Goal: Download file/media

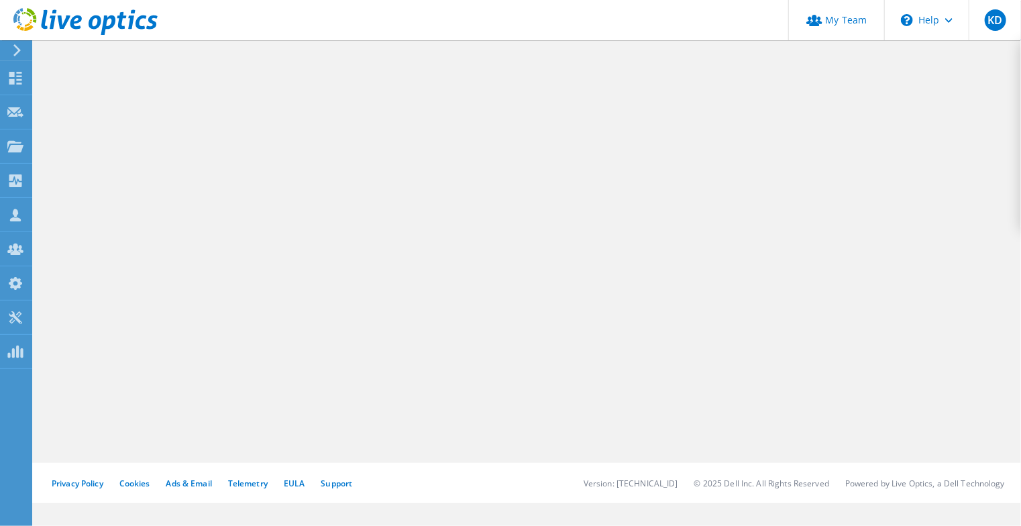
click at [352, 115] on div at bounding box center [527, 250] width 987 height 425
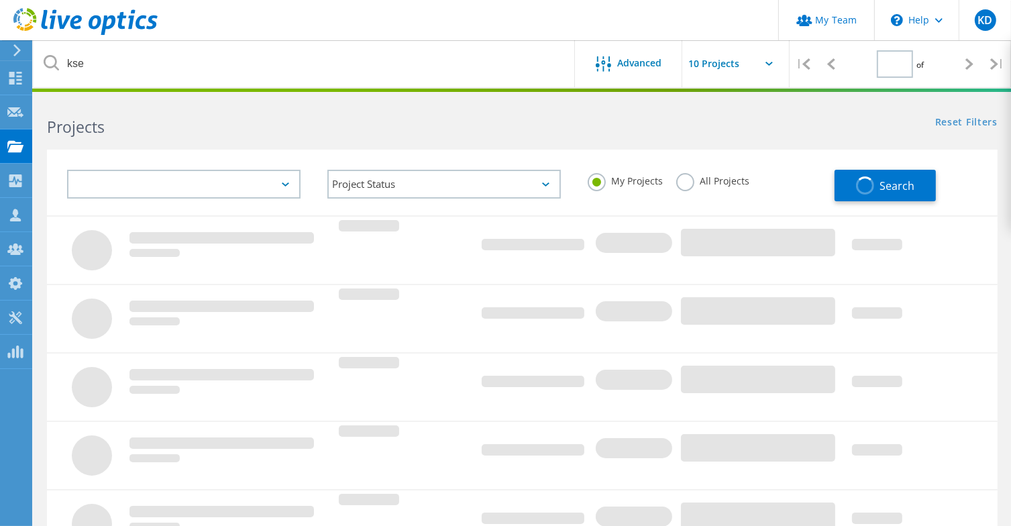
type input "1"
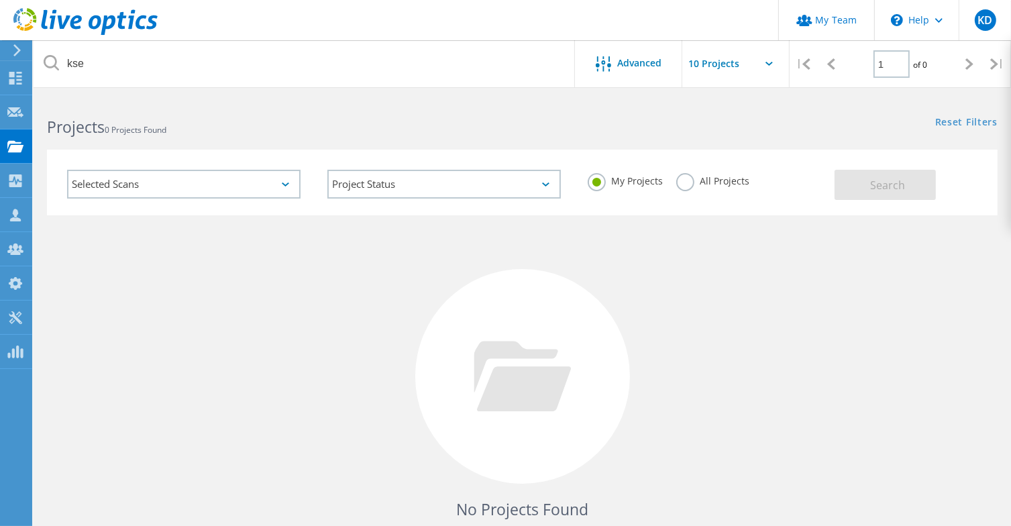
click at [723, 188] on div "All Projects" at bounding box center [712, 182] width 73 height 19
click at [696, 178] on label "All Projects" at bounding box center [712, 179] width 73 height 13
click at [0, 0] on input "All Projects" at bounding box center [0, 0] width 0 height 0
click at [928, 190] on button "Search" at bounding box center [884, 185] width 101 height 30
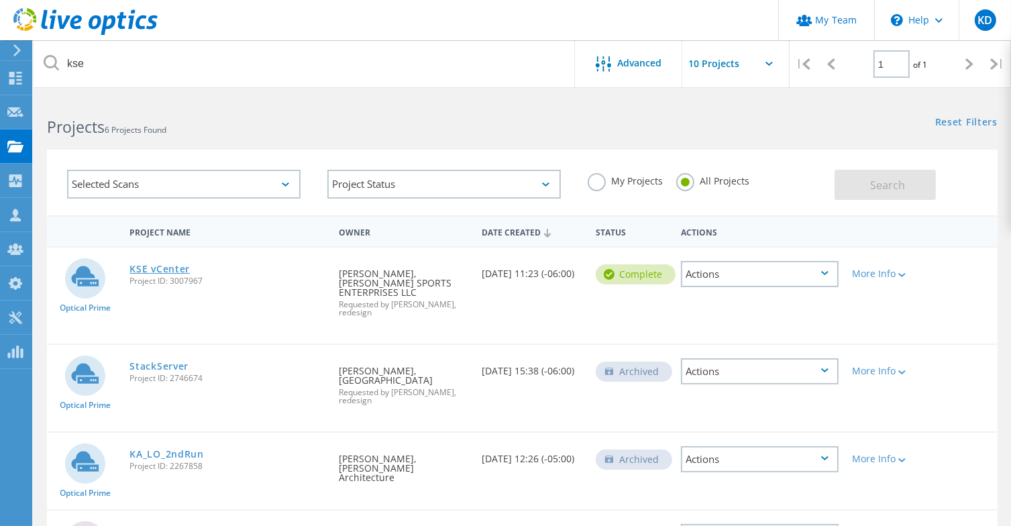
drag, startPoint x: 176, startPoint y: 268, endPoint x: 188, endPoint y: 266, distance: 12.1
click at [177, 268] on link "KSE vCenter" at bounding box center [159, 268] width 60 height 9
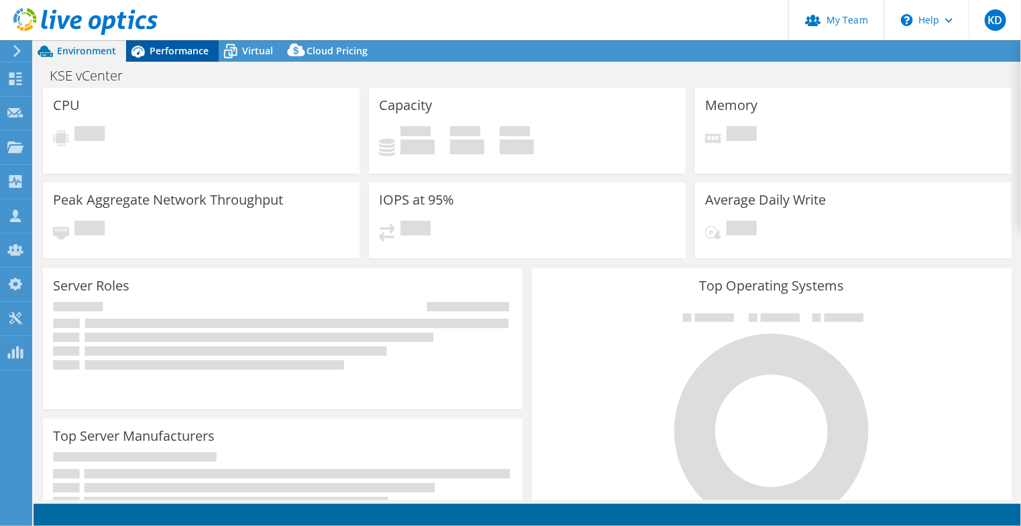
click at [191, 50] on span "Performance" at bounding box center [179, 50] width 59 height 13
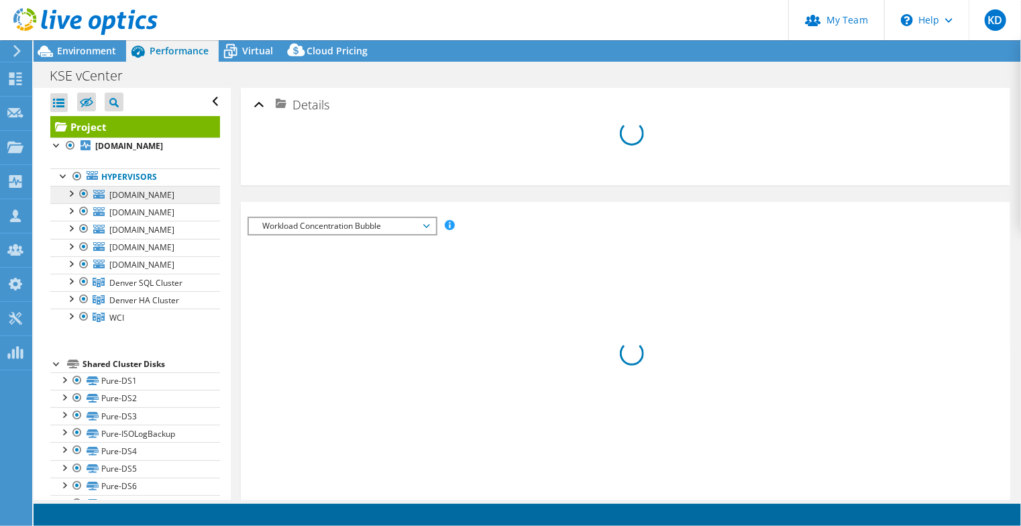
select select "USD"
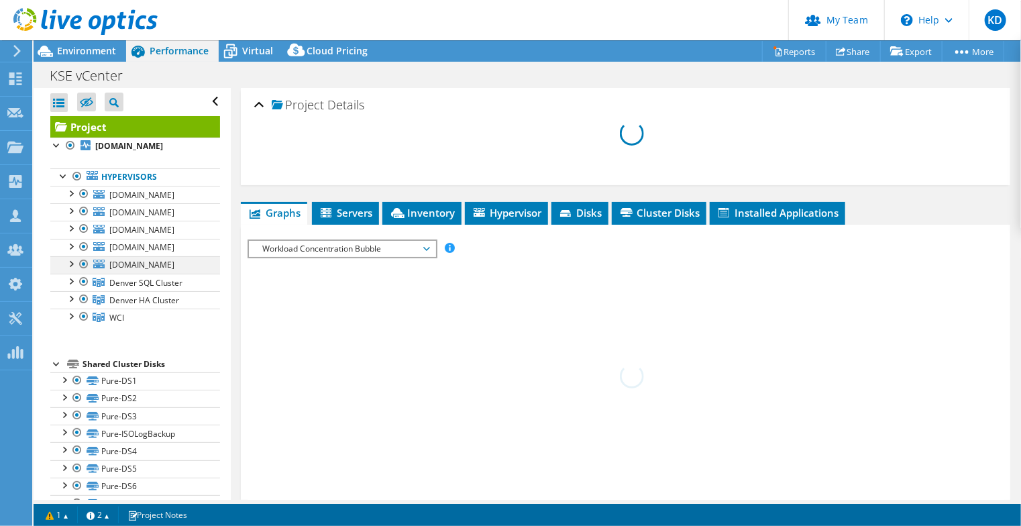
click at [72, 270] on div at bounding box center [70, 262] width 13 height 13
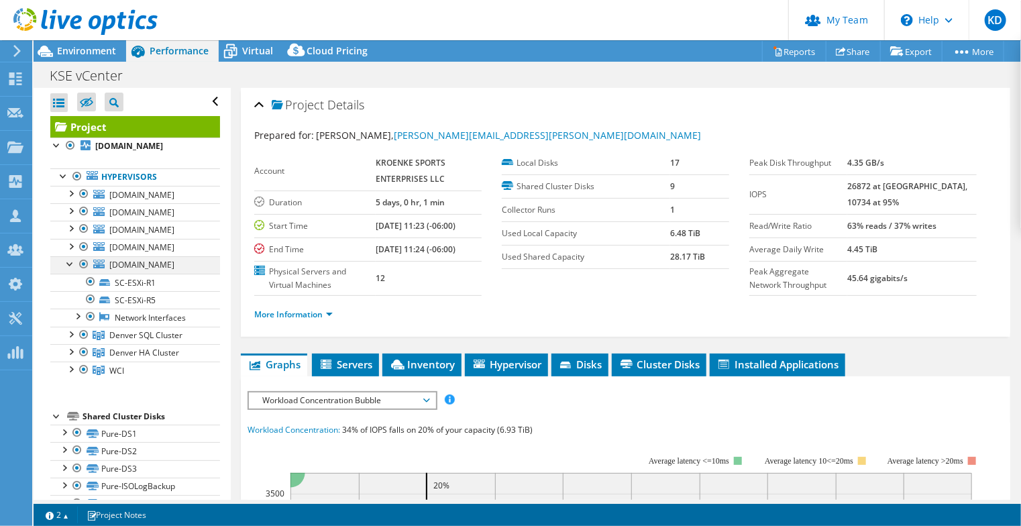
click at [72, 270] on div at bounding box center [70, 262] width 13 height 13
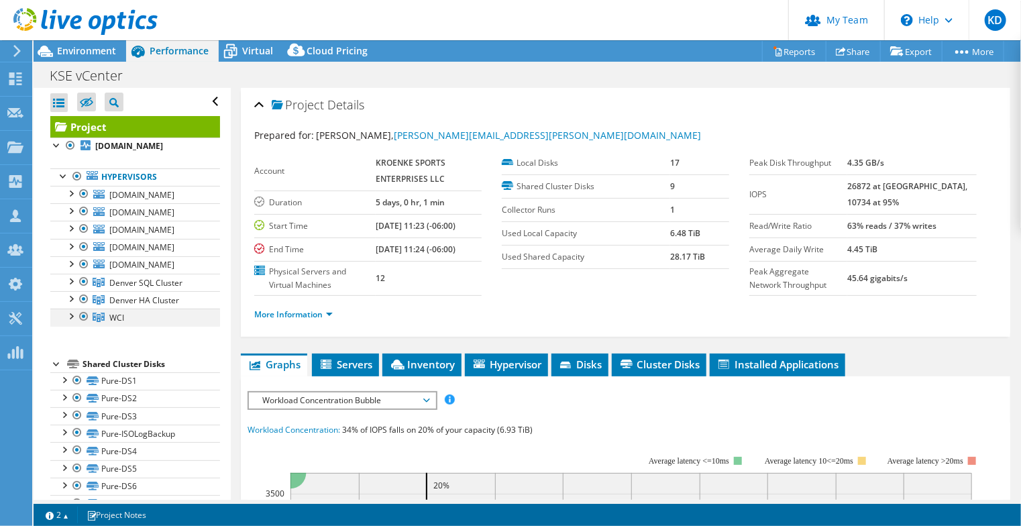
click at [69, 322] on div at bounding box center [70, 315] width 13 height 13
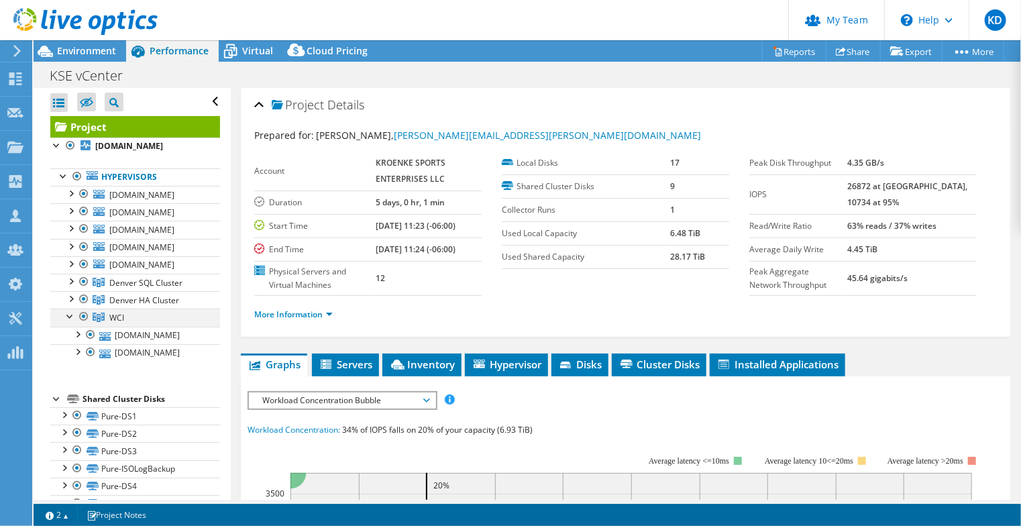
click at [74, 322] on div at bounding box center [70, 315] width 13 height 13
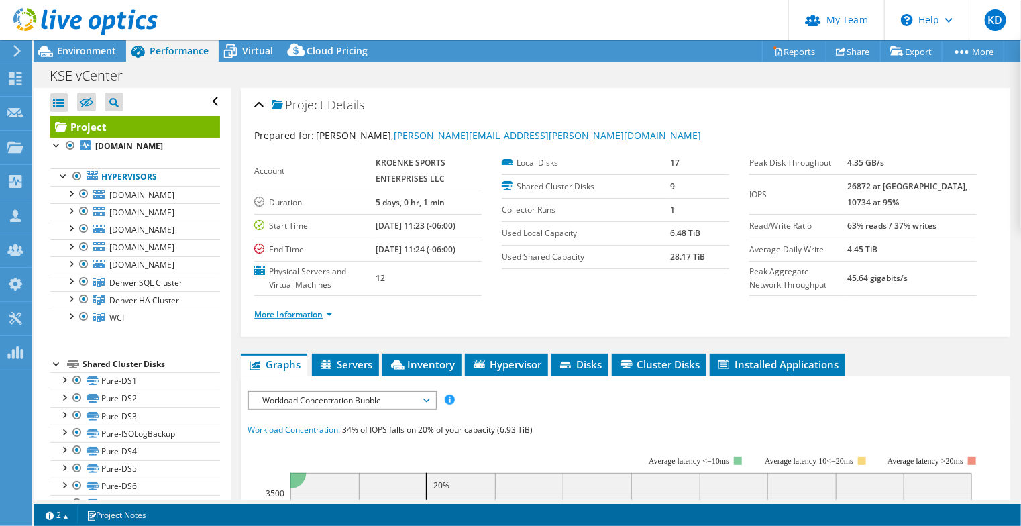
click at [315, 311] on link "More Information" at bounding box center [293, 314] width 78 height 11
click at [786, 47] on link "Reports" at bounding box center [794, 51] width 64 height 21
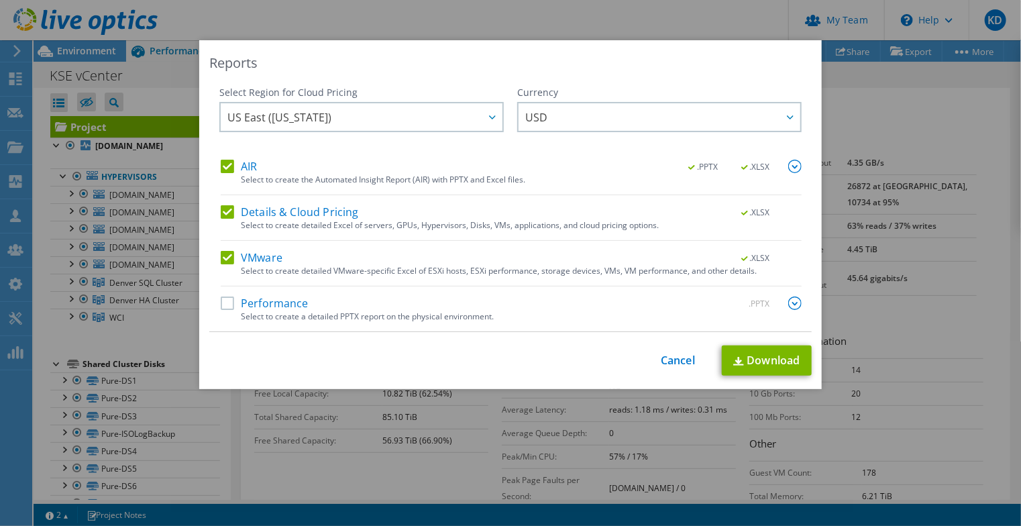
click at [309, 300] on div "Performance .PPTX" at bounding box center [511, 303] width 581 height 15
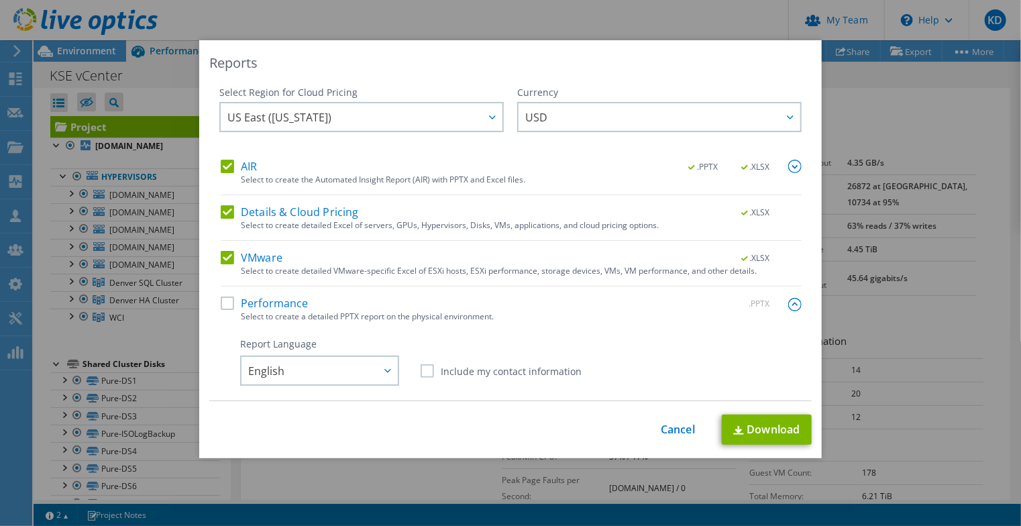
drag, startPoint x: 263, startPoint y: 301, endPoint x: 271, endPoint y: 301, distance: 8.0
click at [264, 301] on label "Performance" at bounding box center [265, 302] width 88 height 13
click at [0, 0] on input "Performance" at bounding box center [0, 0] width 0 height 0
drag, startPoint x: 748, startPoint y: 423, endPoint x: 704, endPoint y: 408, distance: 46.0
click at [746, 421] on link "Download" at bounding box center [767, 430] width 90 height 30
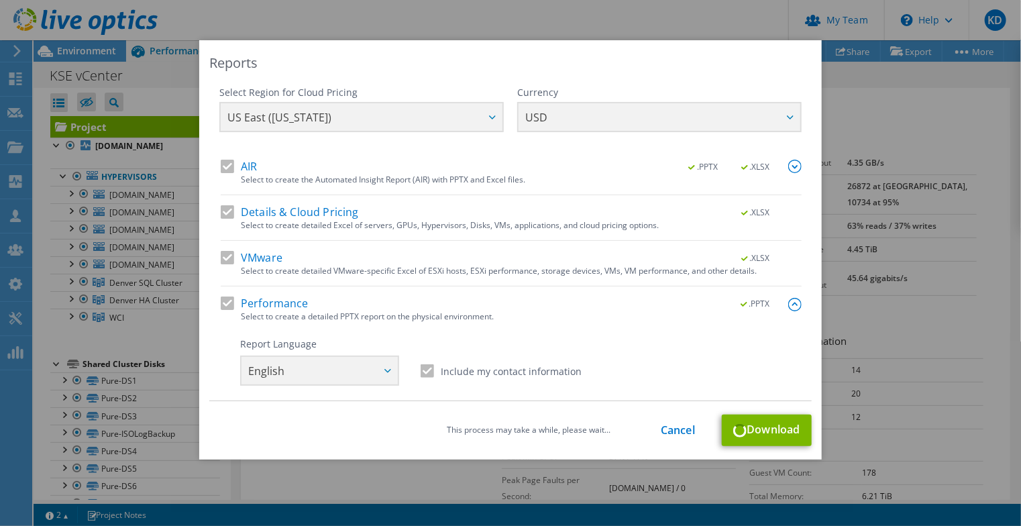
click at [700, 97] on div "Select Region for Cloud Pricing Asia Pacific (Hong Kong) Asia Pacific (Mumbai) …" at bounding box center [510, 123] width 582 height 74
click at [677, 437] on link "Cancel" at bounding box center [678, 430] width 34 height 13
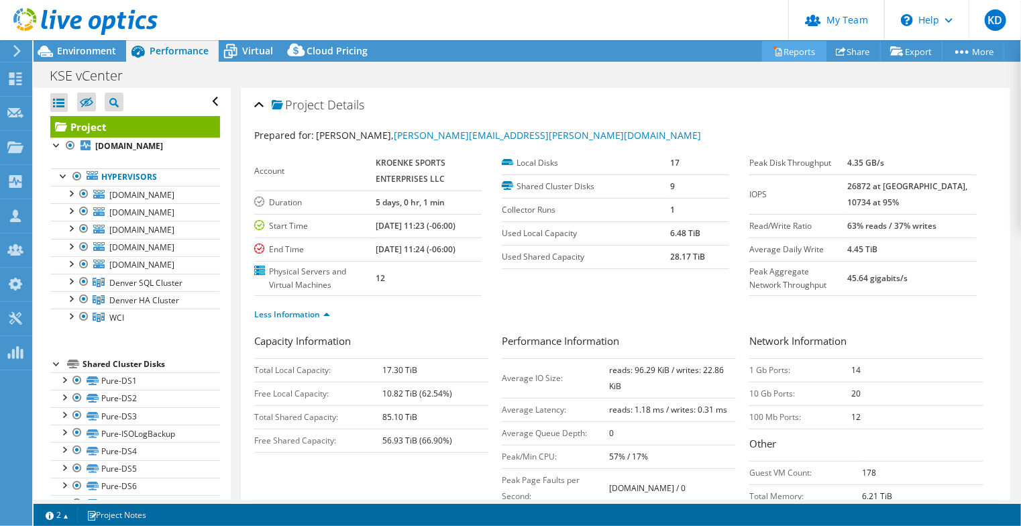
click at [775, 54] on icon at bounding box center [778, 52] width 6 height 8
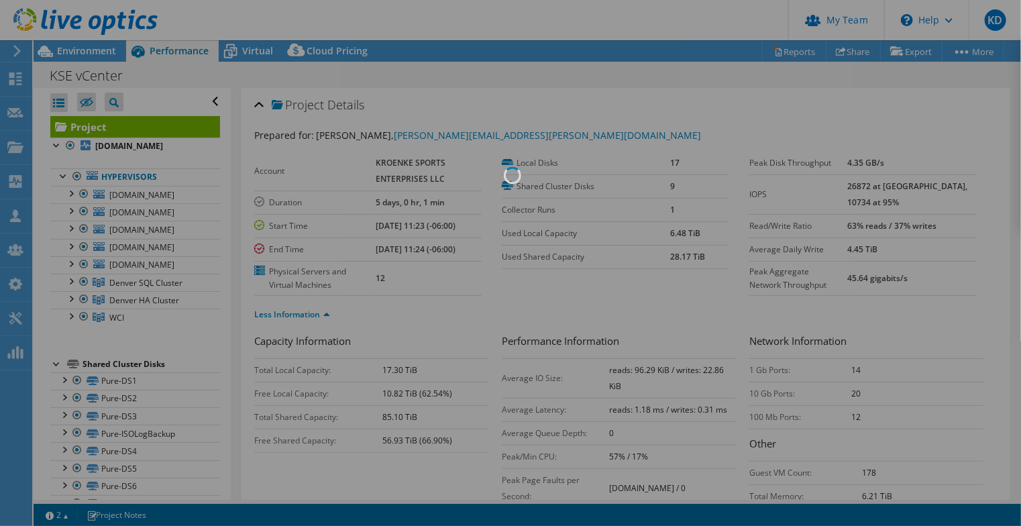
drag, startPoint x: 604, startPoint y: 136, endPoint x: 389, endPoint y: 117, distance: 215.5
click at [603, 136] on div at bounding box center [510, 263] width 1021 height 526
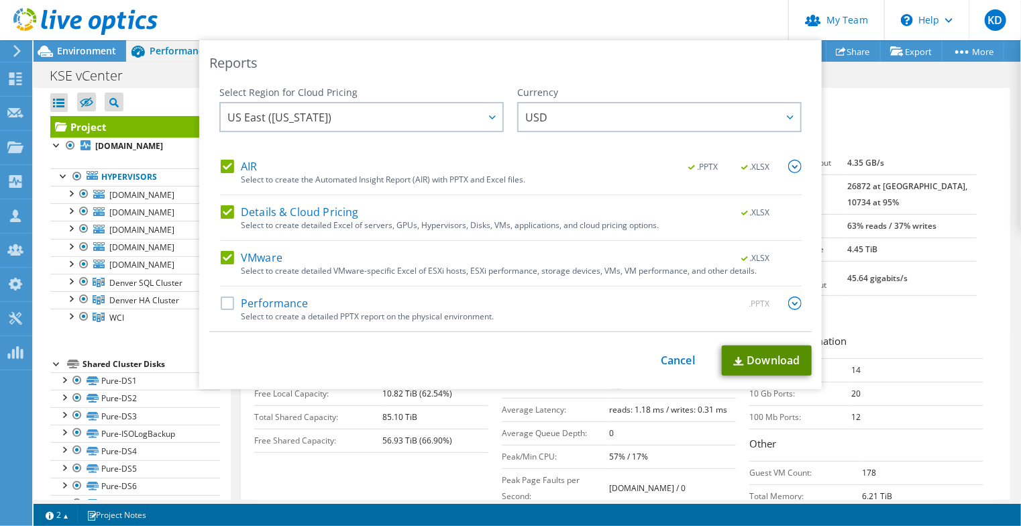
click at [784, 354] on link "Download" at bounding box center [767, 360] width 90 height 30
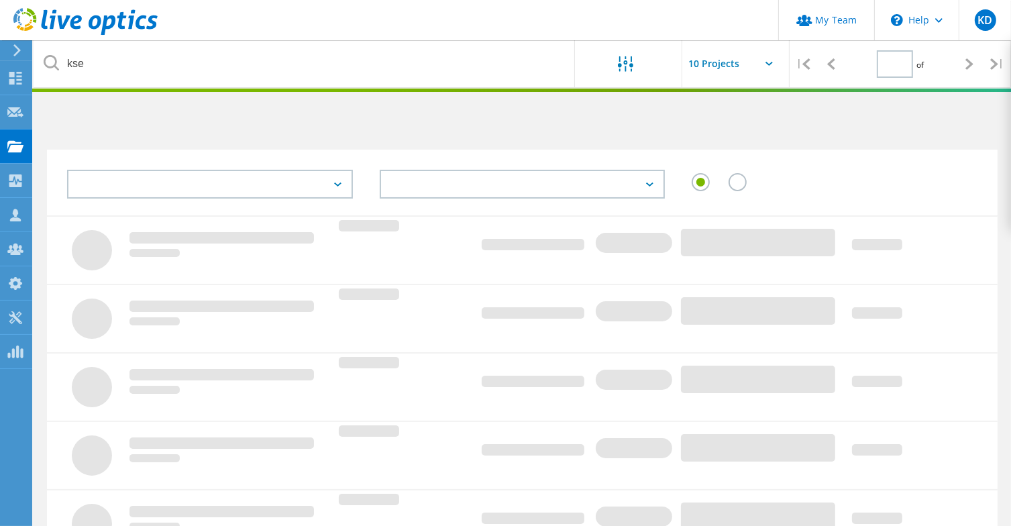
type input "1"
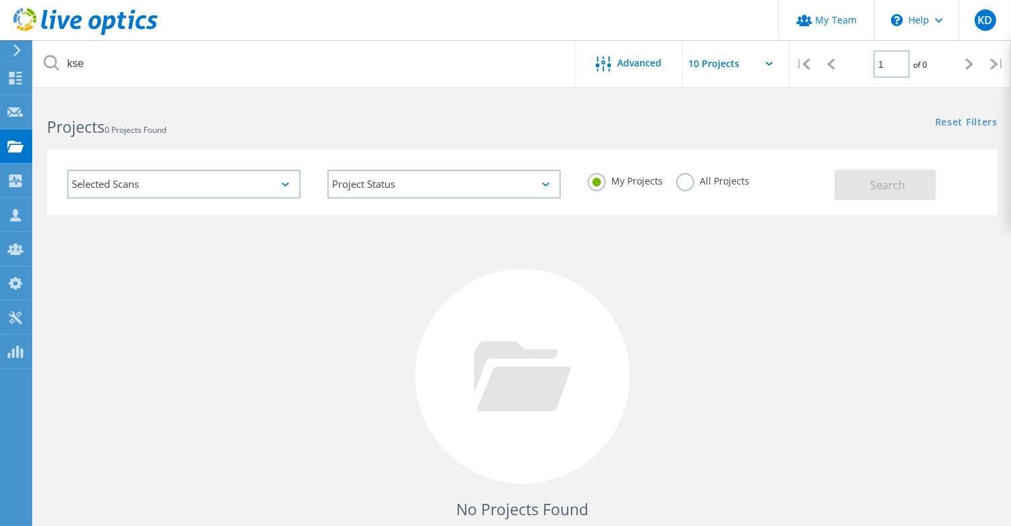
drag, startPoint x: 701, startPoint y: 179, endPoint x: 726, endPoint y: 180, distance: 24.8
click at [703, 180] on label "All Projects" at bounding box center [712, 179] width 73 height 13
click at [680, 184] on label "All Projects" at bounding box center [712, 179] width 73 height 13
click at [0, 0] on input "All Projects" at bounding box center [0, 0] width 0 height 0
click at [858, 193] on div "Selected Scans Project Status In Progress Complete Published Anonymous Archived…" at bounding box center [522, 183] width 951 height 66
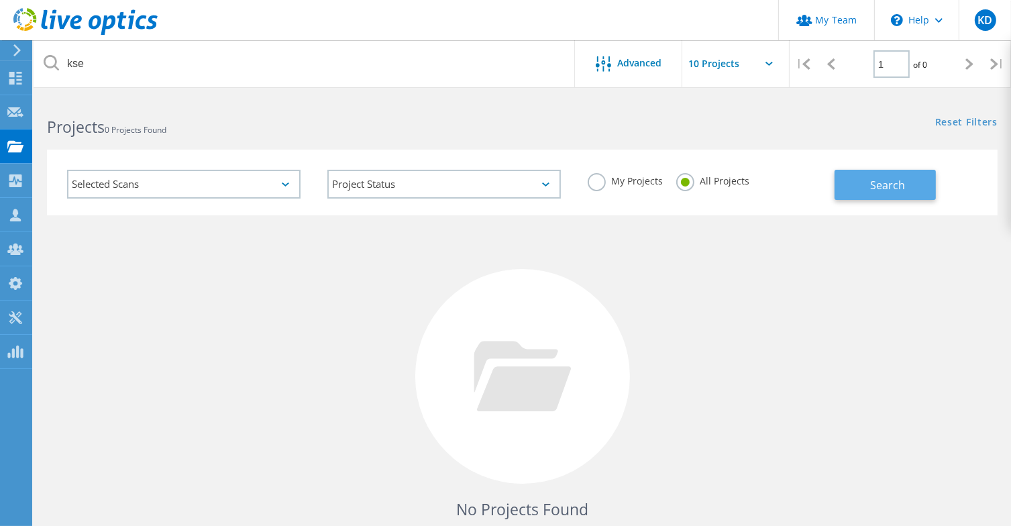
click at [863, 193] on button "Search" at bounding box center [884, 185] width 101 height 30
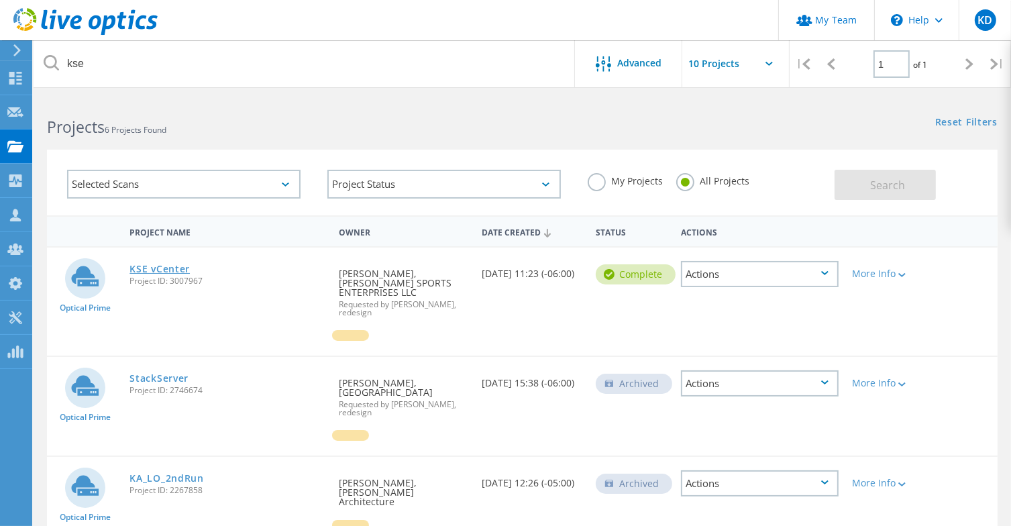
click at [180, 269] on link "KSE vCenter" at bounding box center [159, 268] width 60 height 9
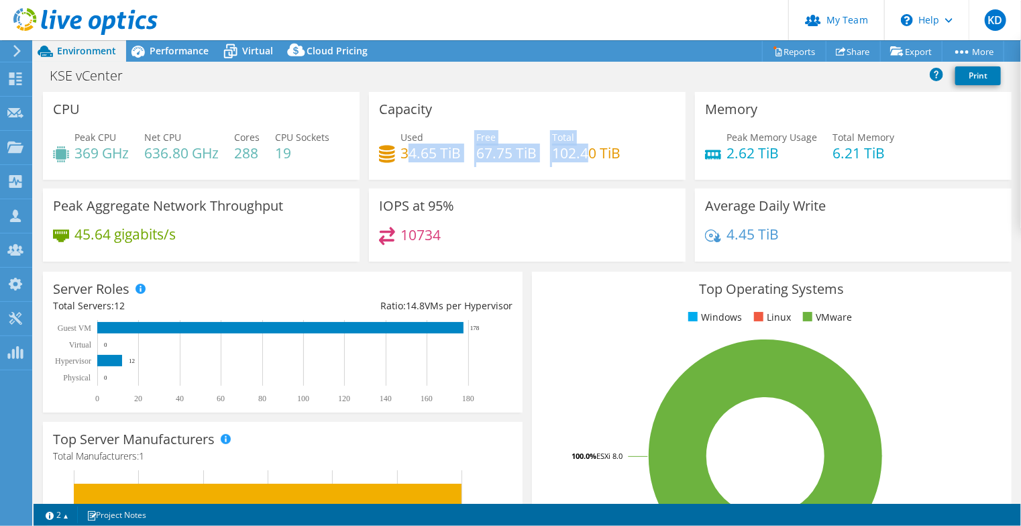
drag, startPoint x: 517, startPoint y: 150, endPoint x: 582, endPoint y: 152, distance: 65.1
click at [582, 152] on div "Used 34.65 TiB Free 67.75 TiB Total 102.40 TiB" at bounding box center [527, 152] width 296 height 44
click at [585, 176] on div "Capacity Used 34.65 TiB Free 67.75 TiB Total 102.40 TiB" at bounding box center [527, 136] width 317 height 88
click at [794, 56] on link "Reports" at bounding box center [794, 51] width 64 height 21
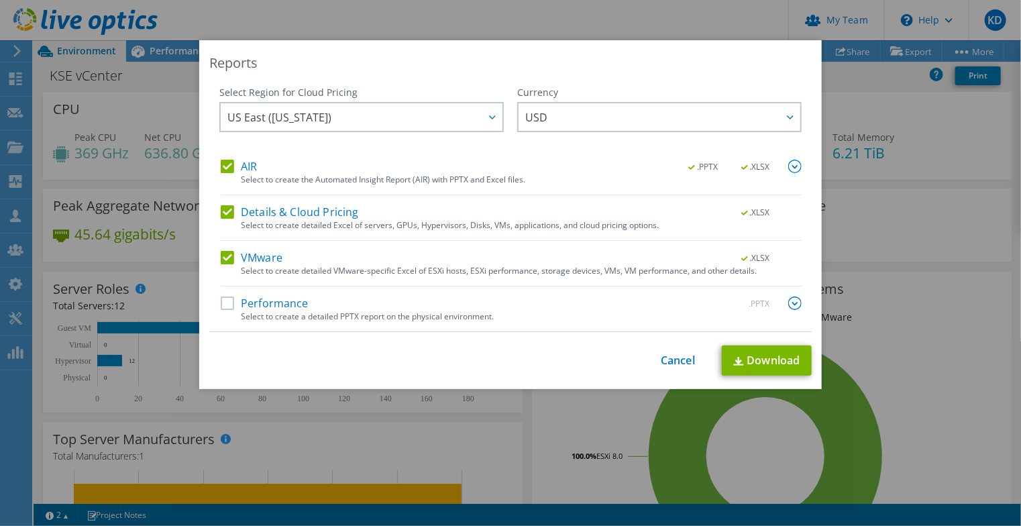
drag, startPoint x: 266, startPoint y: 301, endPoint x: 300, endPoint y: 301, distance: 33.5
click at [268, 301] on label "Performance" at bounding box center [265, 302] width 88 height 13
click at [0, 0] on input "Performance" at bounding box center [0, 0] width 0 height 0
click at [746, 356] on link "Download" at bounding box center [767, 360] width 90 height 30
click at [668, 363] on link "Cancel" at bounding box center [678, 360] width 34 height 13
